Goal: Task Accomplishment & Management: Use online tool/utility

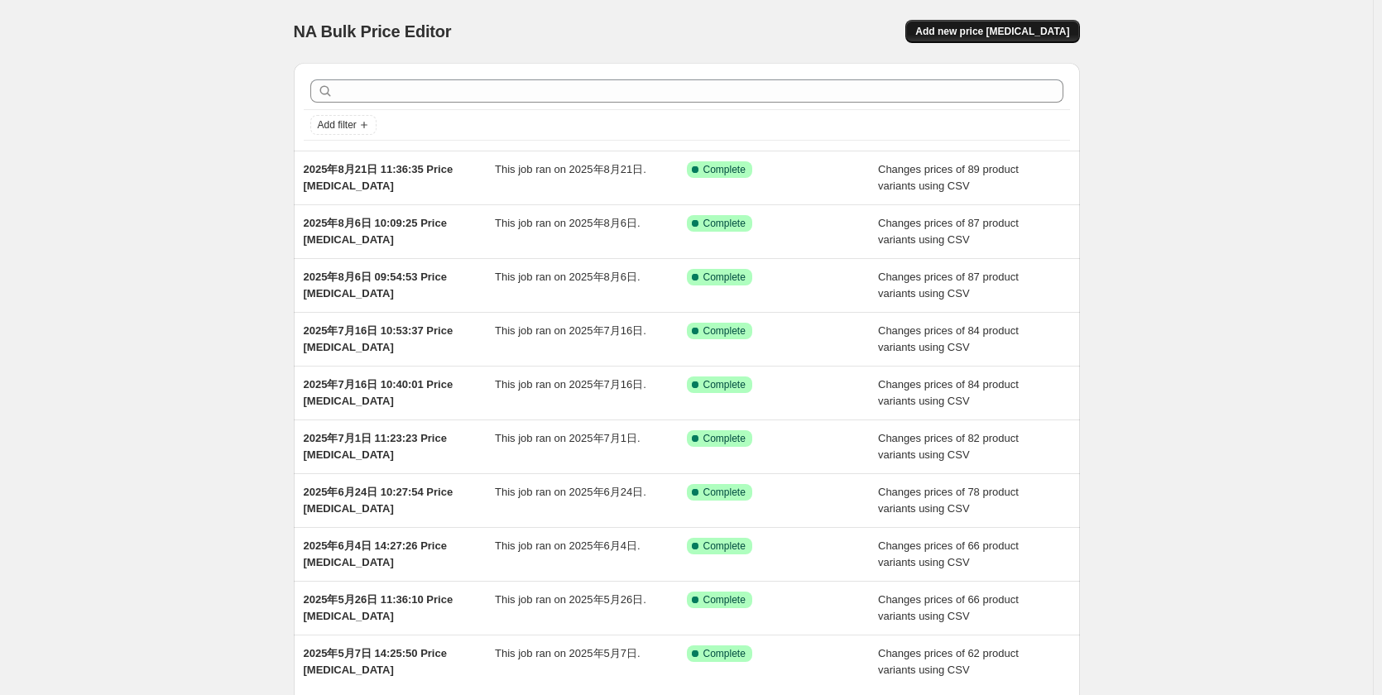
click at [1015, 30] on span "Add new price [MEDICAL_DATA]" at bounding box center [992, 31] width 154 height 13
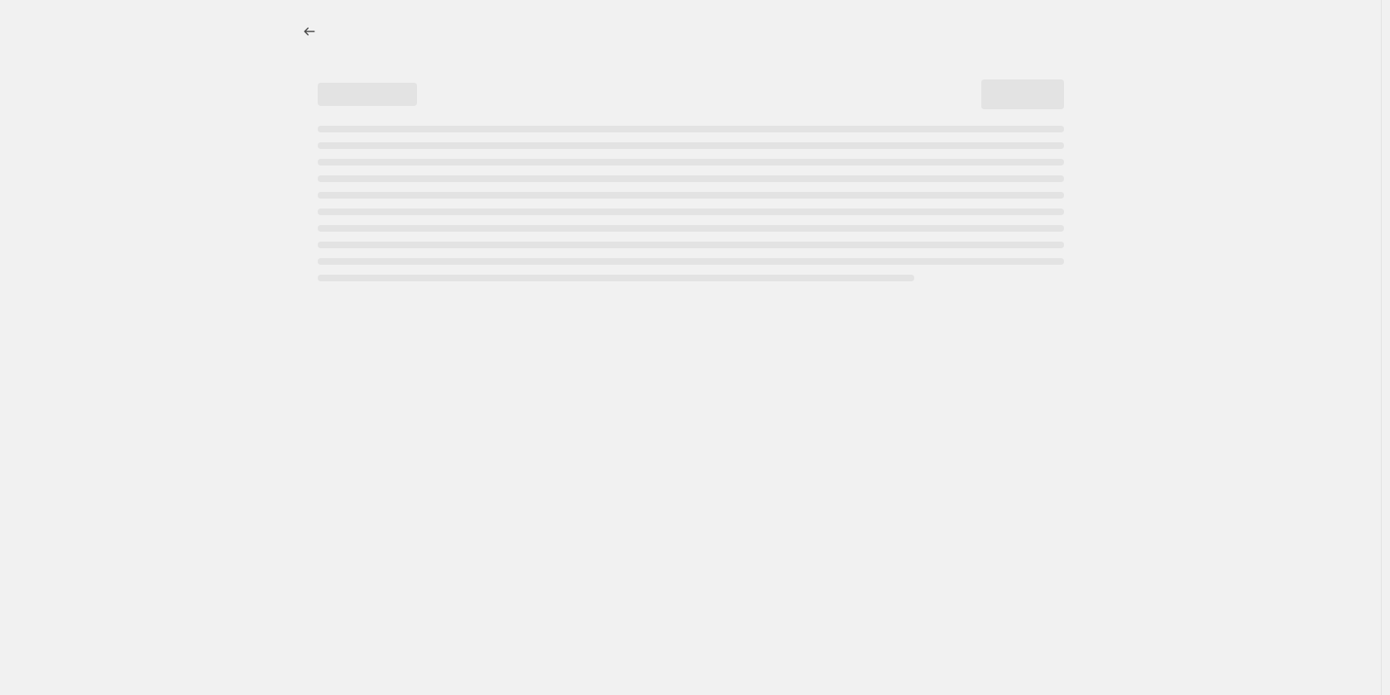
select select "percentage"
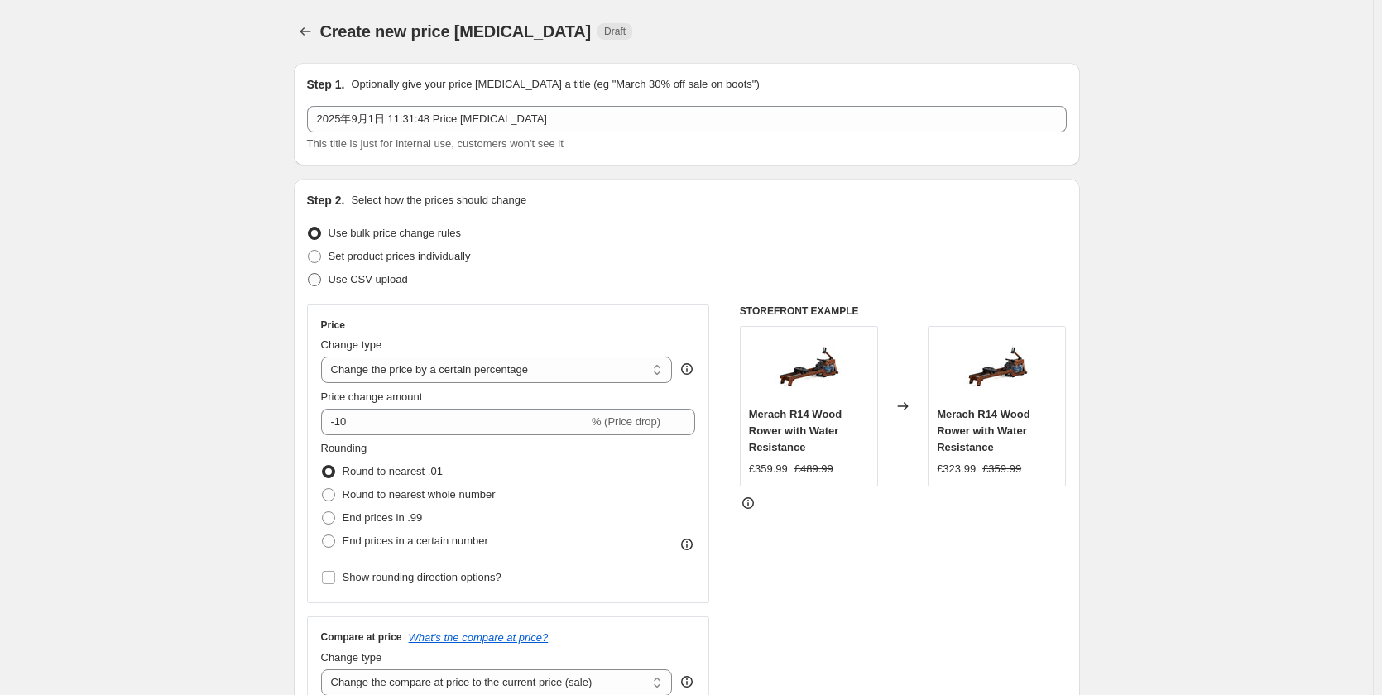
click at [396, 279] on span "Use CSV upload" at bounding box center [368, 279] width 79 height 12
click at [309, 274] on input "Use CSV upload" at bounding box center [308, 273] width 1 height 1
radio input "true"
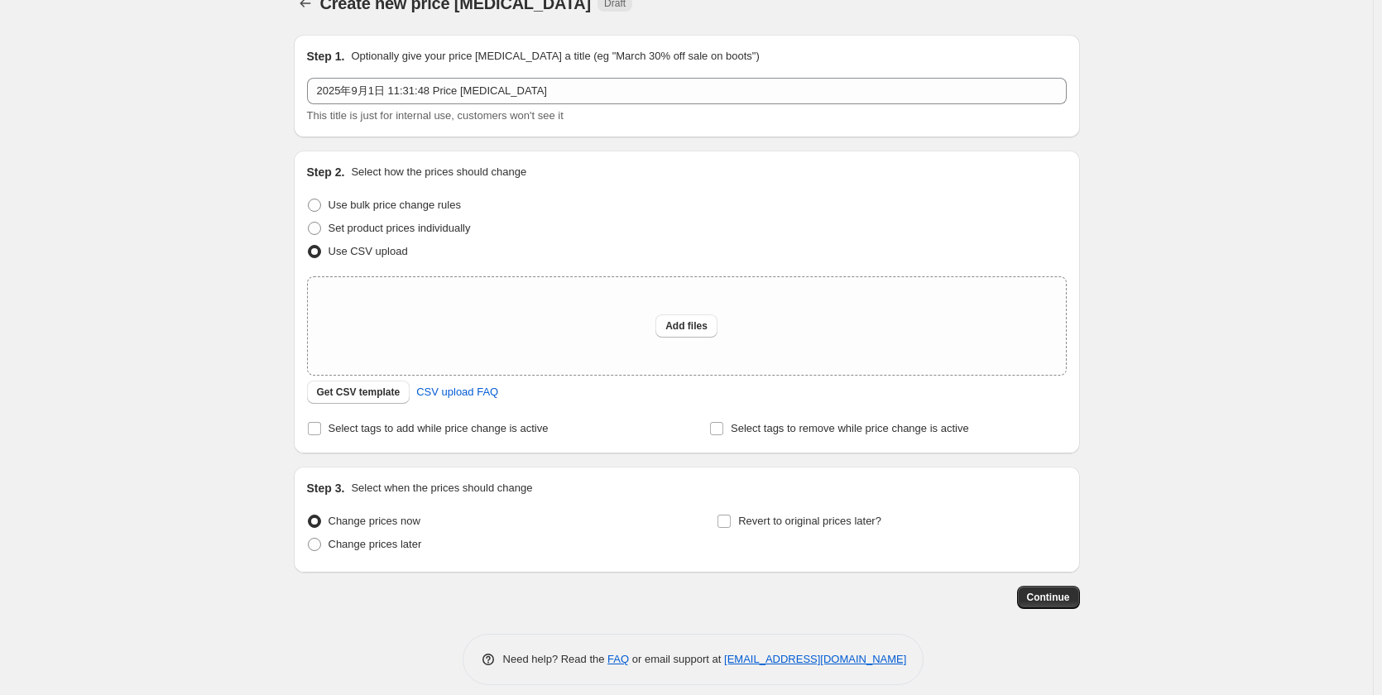
scroll to position [43, 0]
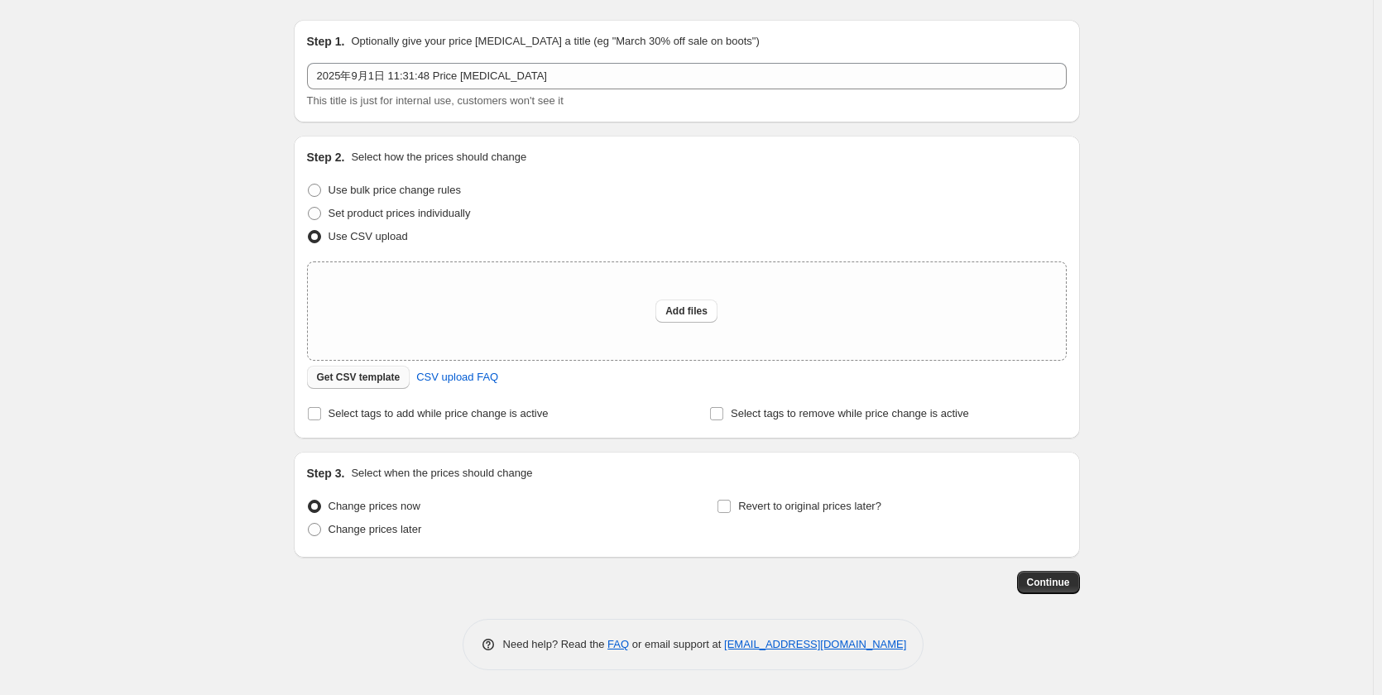
click at [383, 380] on span "Get CSV template" at bounding box center [359, 377] width 84 height 13
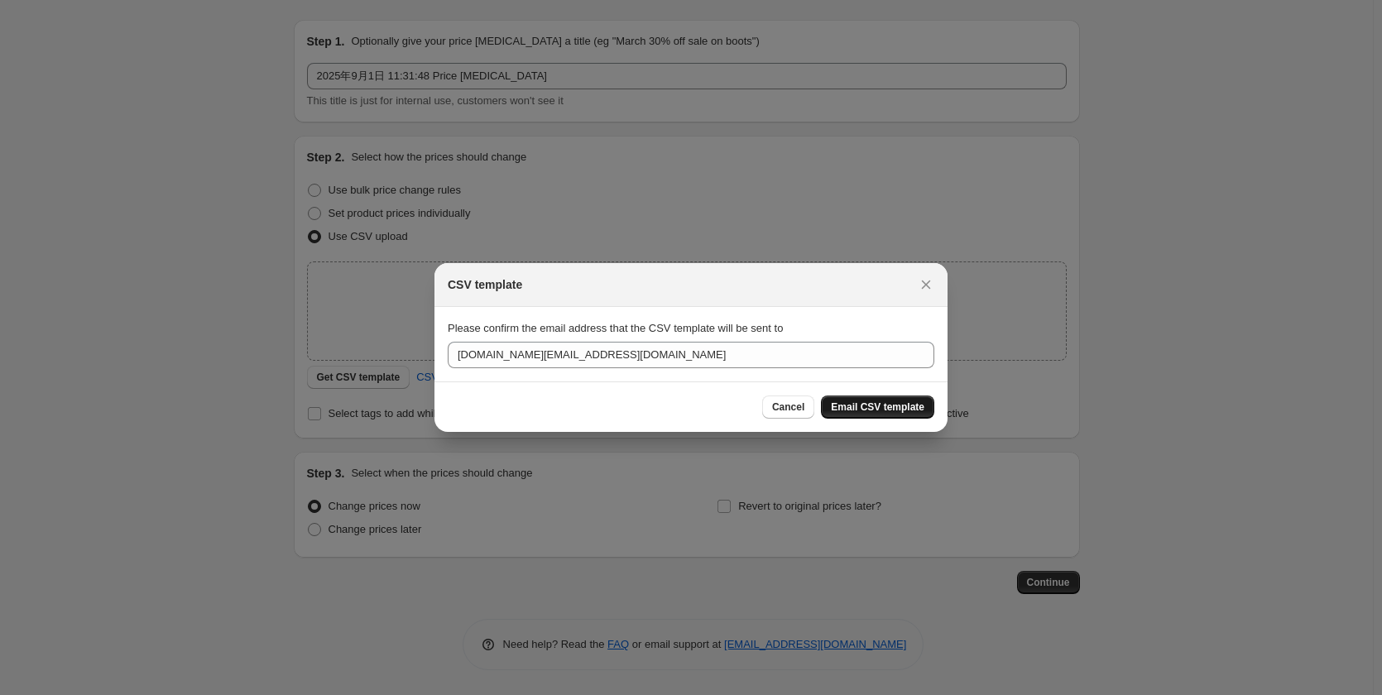
click at [850, 404] on span "Email CSV template" at bounding box center [878, 407] width 94 height 13
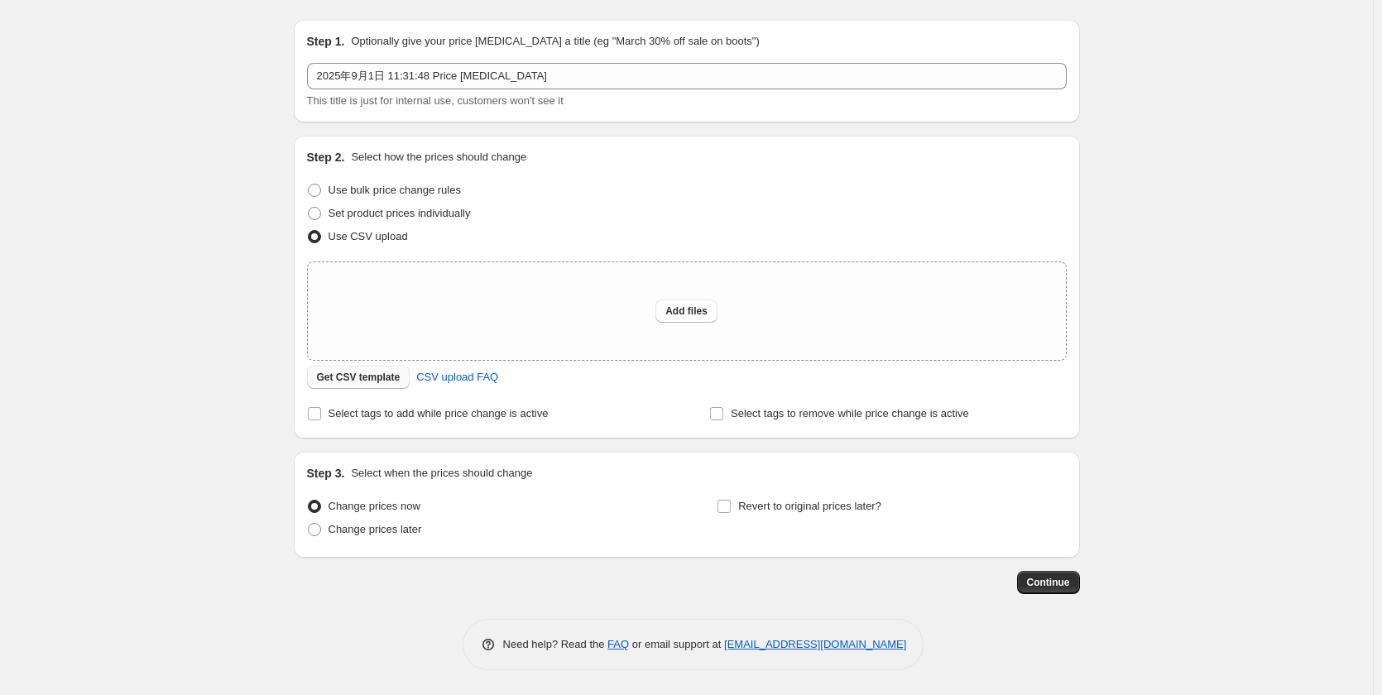
click at [359, 378] on span "Get CSV template" at bounding box center [359, 377] width 84 height 13
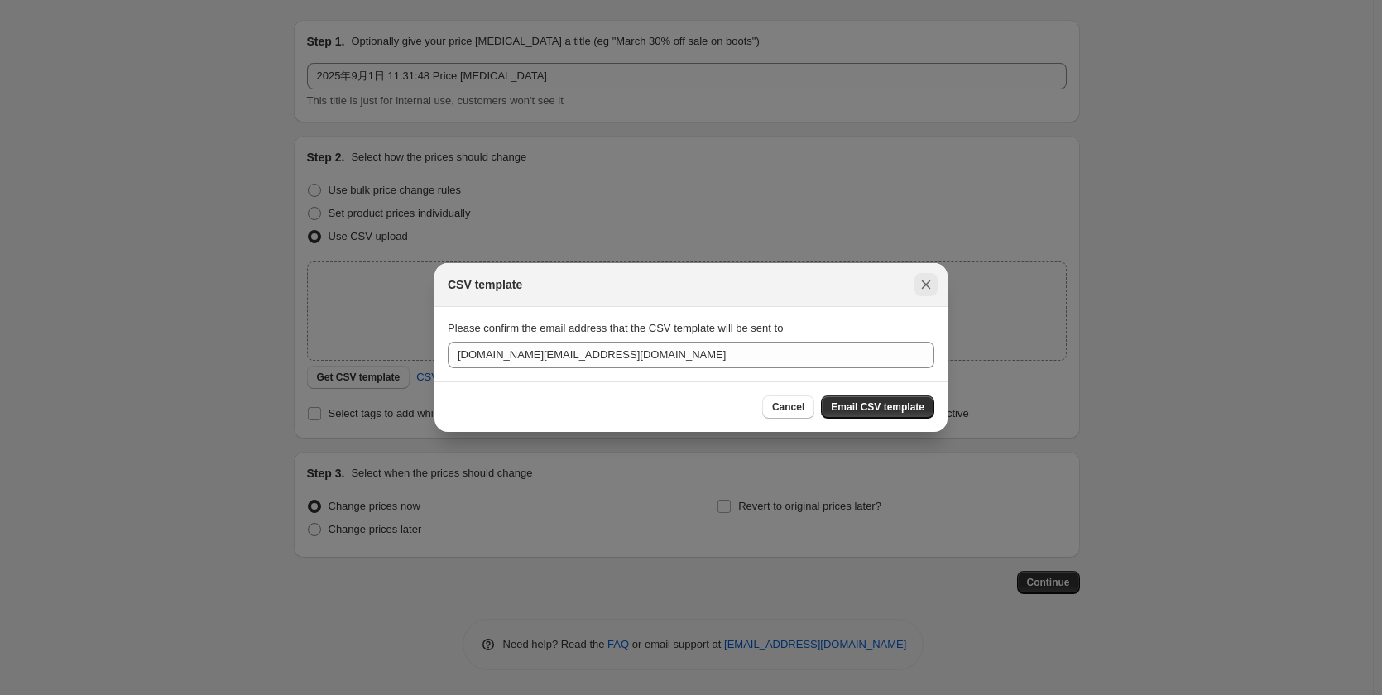
click at [932, 283] on icon "Close" at bounding box center [926, 284] width 17 height 17
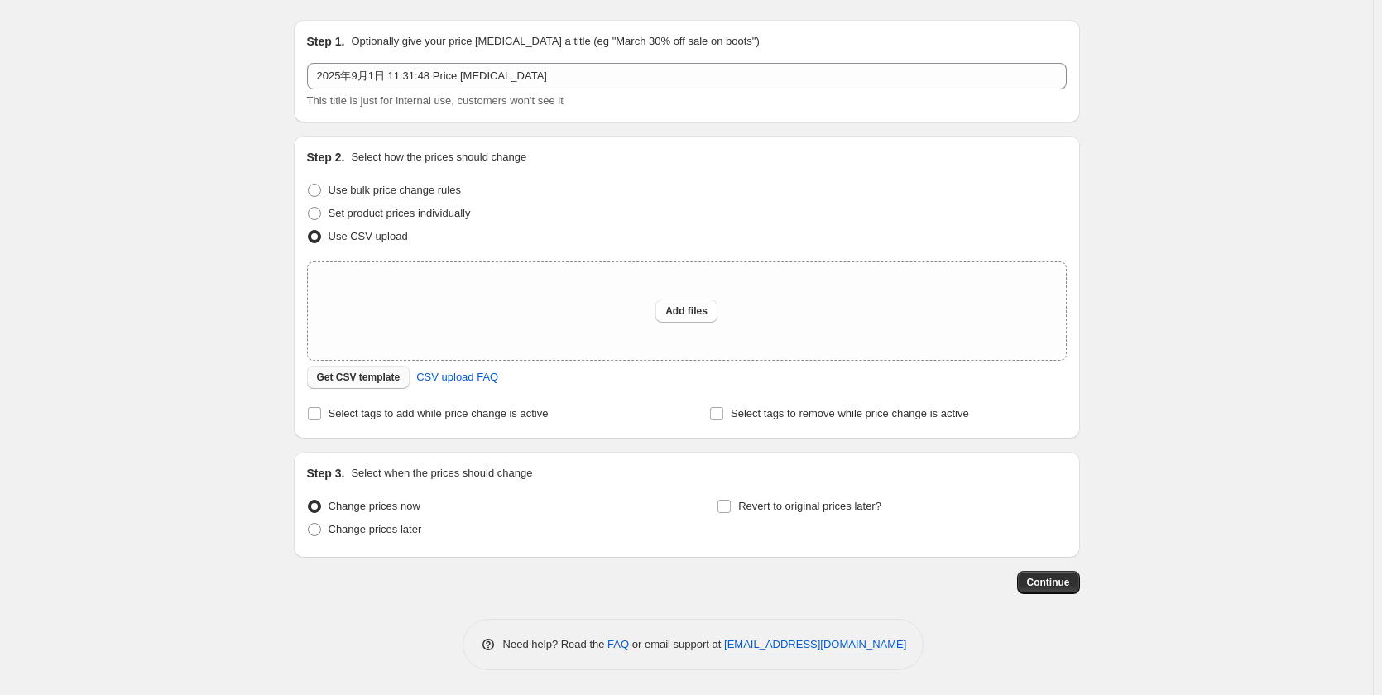
click at [386, 378] on span "Get CSV template" at bounding box center [359, 377] width 84 height 13
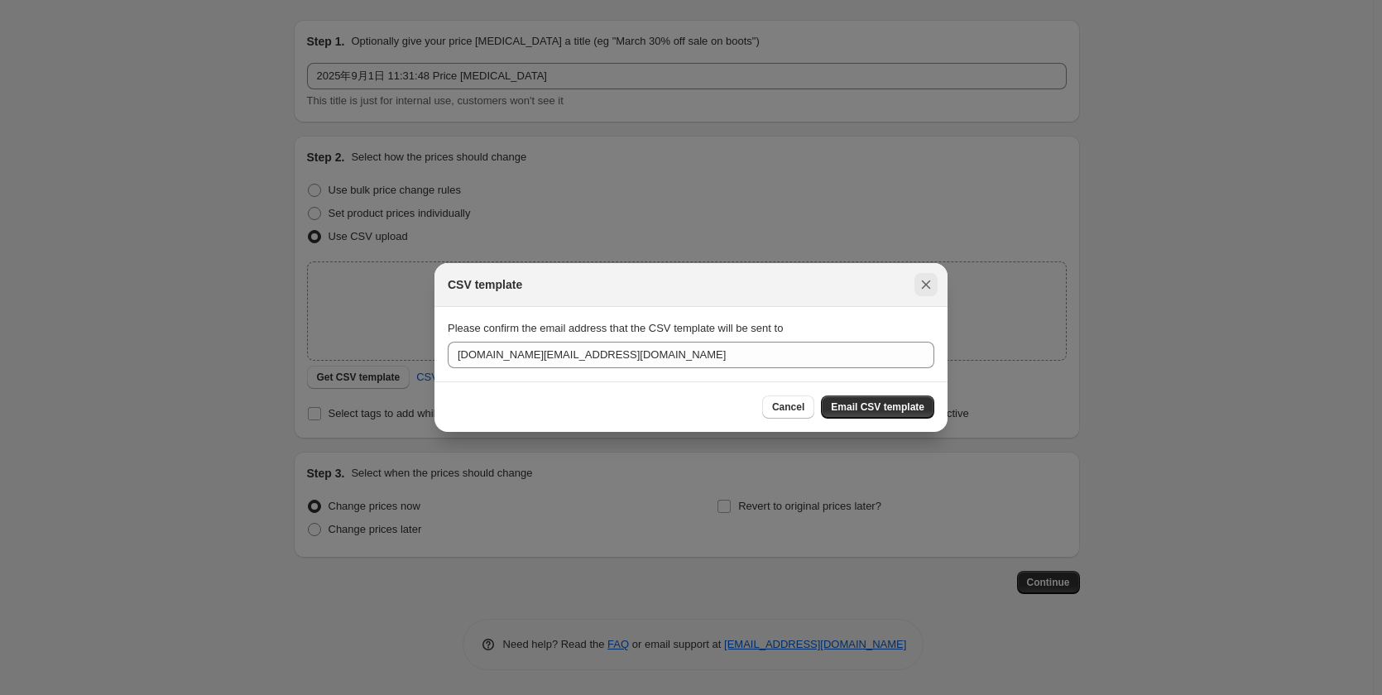
click at [920, 290] on icon "Close" at bounding box center [926, 284] width 17 height 17
